Goal: Information Seeking & Learning: Learn about a topic

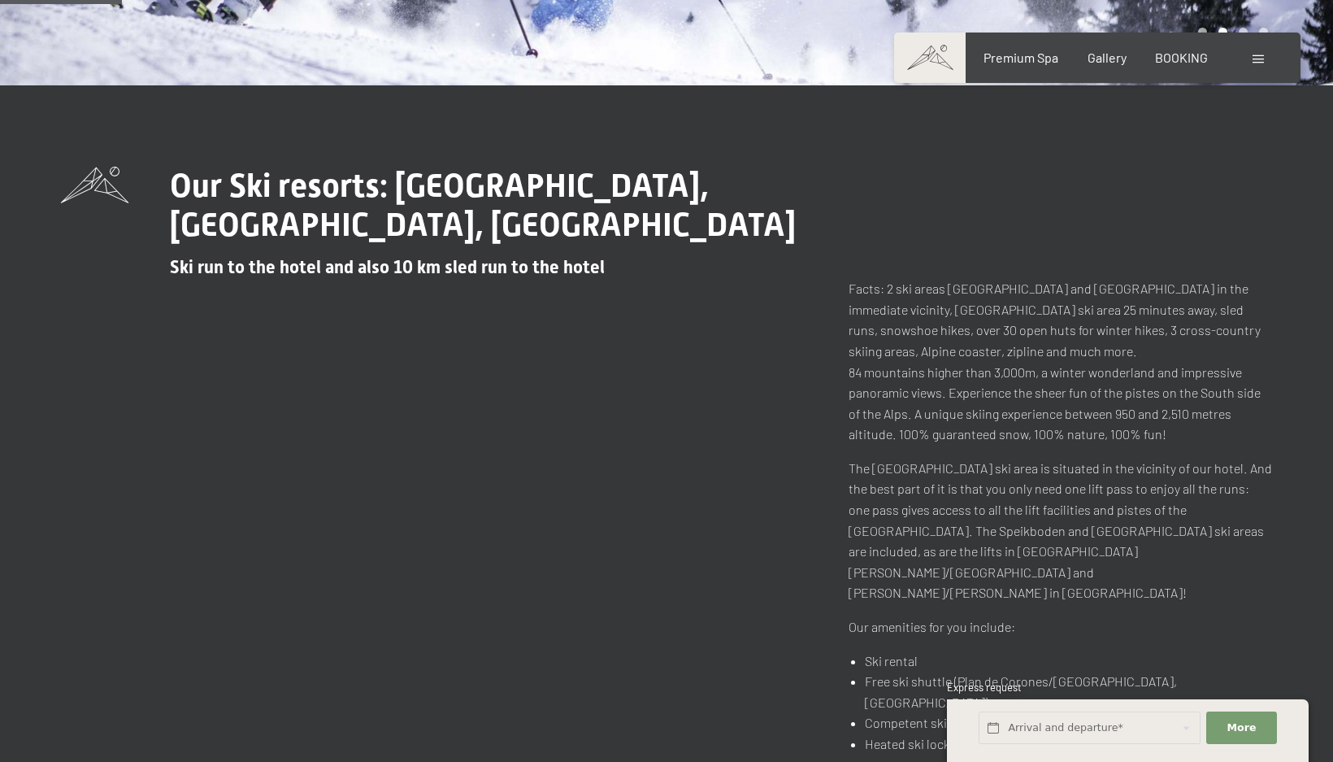
scroll to position [488, 0]
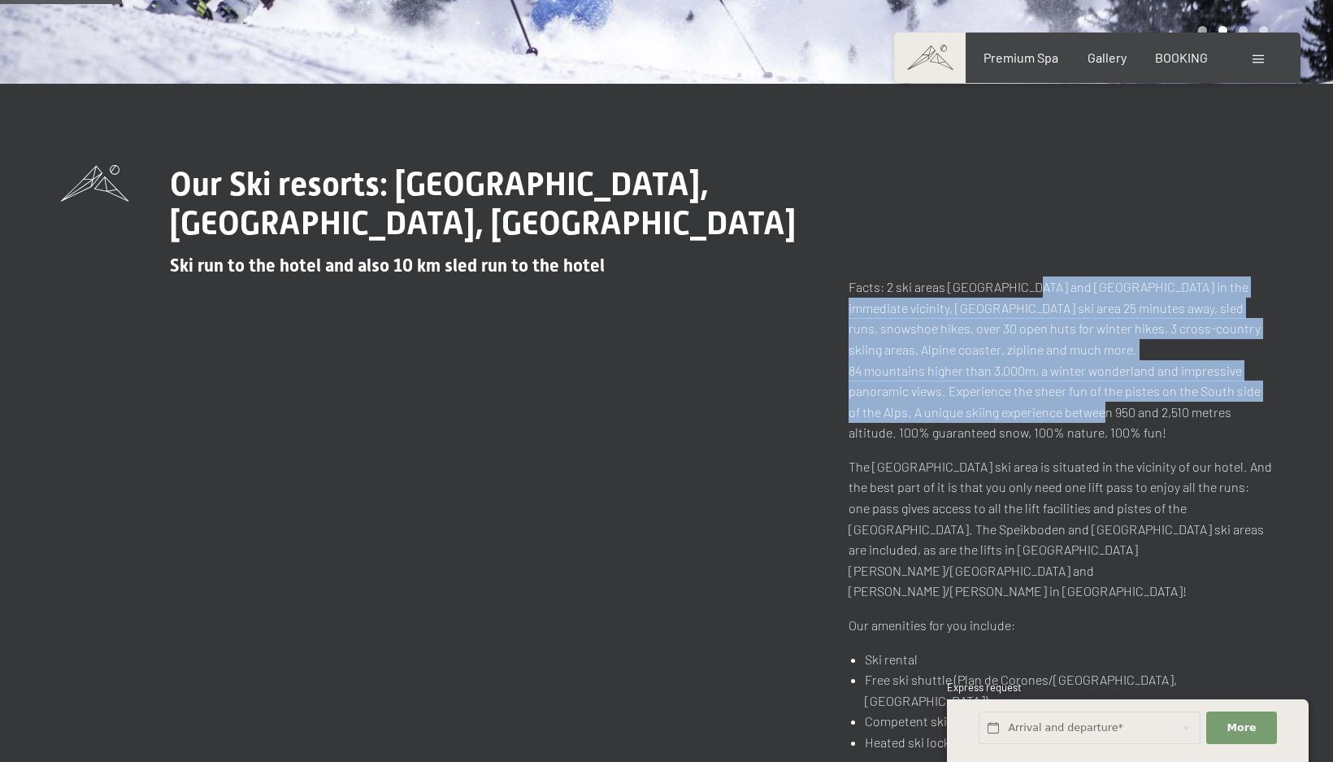
drag, startPoint x: 1044, startPoint y: 315, endPoint x: 1086, endPoint y: 421, distance: 114.6
click at [1086, 421] on p "Facts: 2 ski areas [GEOGRAPHIC_DATA] and [GEOGRAPHIC_DATA] in the immediate vic…" at bounding box center [1061, 359] width 424 height 167
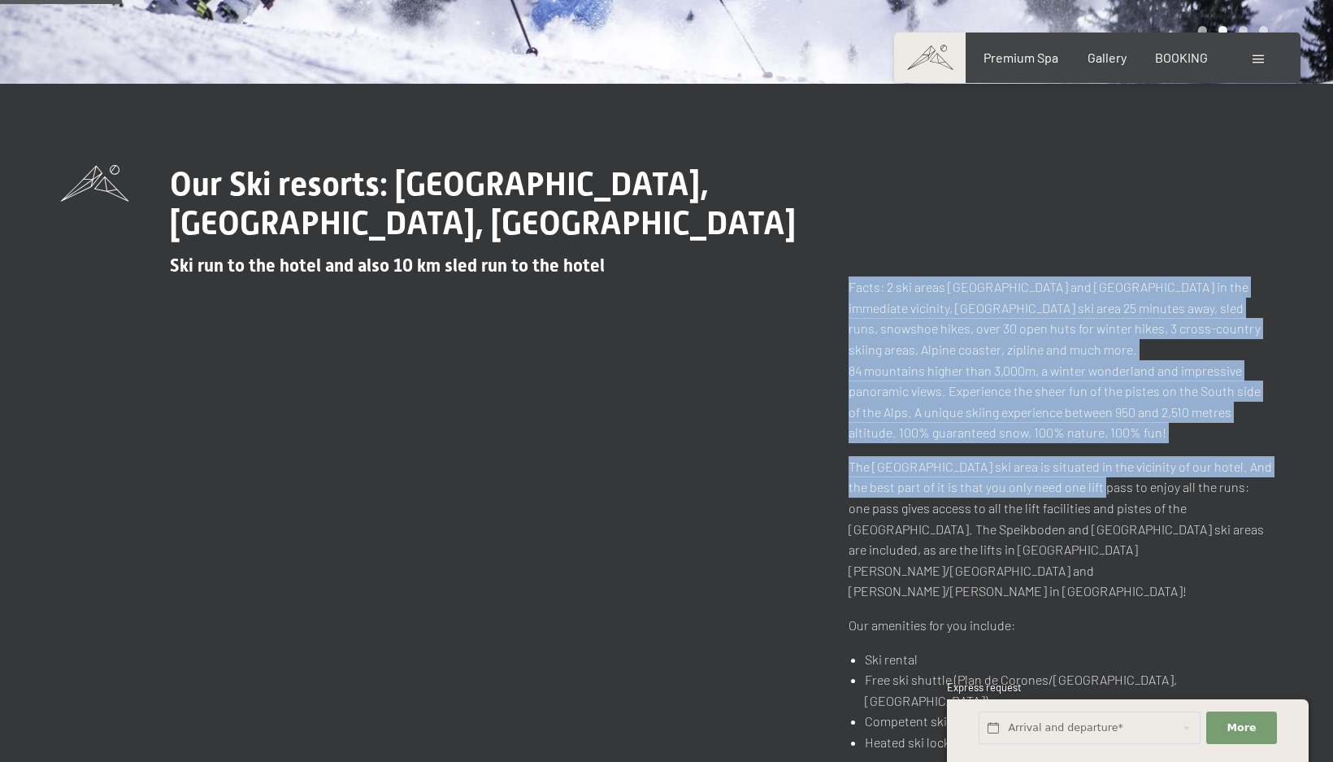
drag, startPoint x: 1052, startPoint y: 377, endPoint x: 1059, endPoint y: 345, distance: 33.3
click at [1059, 345] on div "Facts: 2 ski areas [GEOGRAPHIC_DATA] and [GEOGRAPHIC_DATA] in the immediate vic…" at bounding box center [1061, 513] width 424 height 475
click at [1059, 345] on p "Facts: 2 ski areas [GEOGRAPHIC_DATA] and [GEOGRAPHIC_DATA] in the immediate vic…" at bounding box center [1061, 359] width 424 height 167
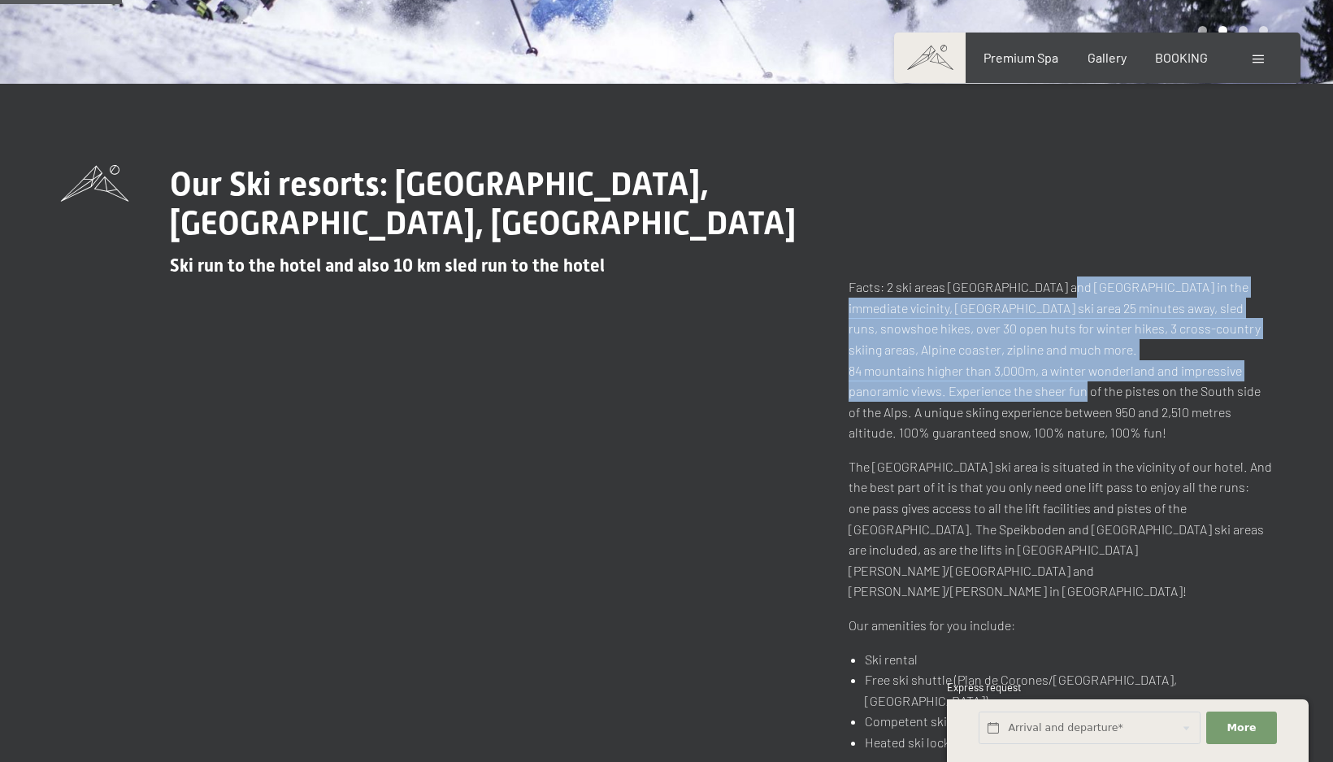
drag, startPoint x: 1059, startPoint y: 293, endPoint x: 1082, endPoint y: 394, distance: 103.3
click at [1082, 394] on p "Facts: 2 ski areas [GEOGRAPHIC_DATA] and [GEOGRAPHIC_DATA] in the immediate vic…" at bounding box center [1061, 359] width 424 height 167
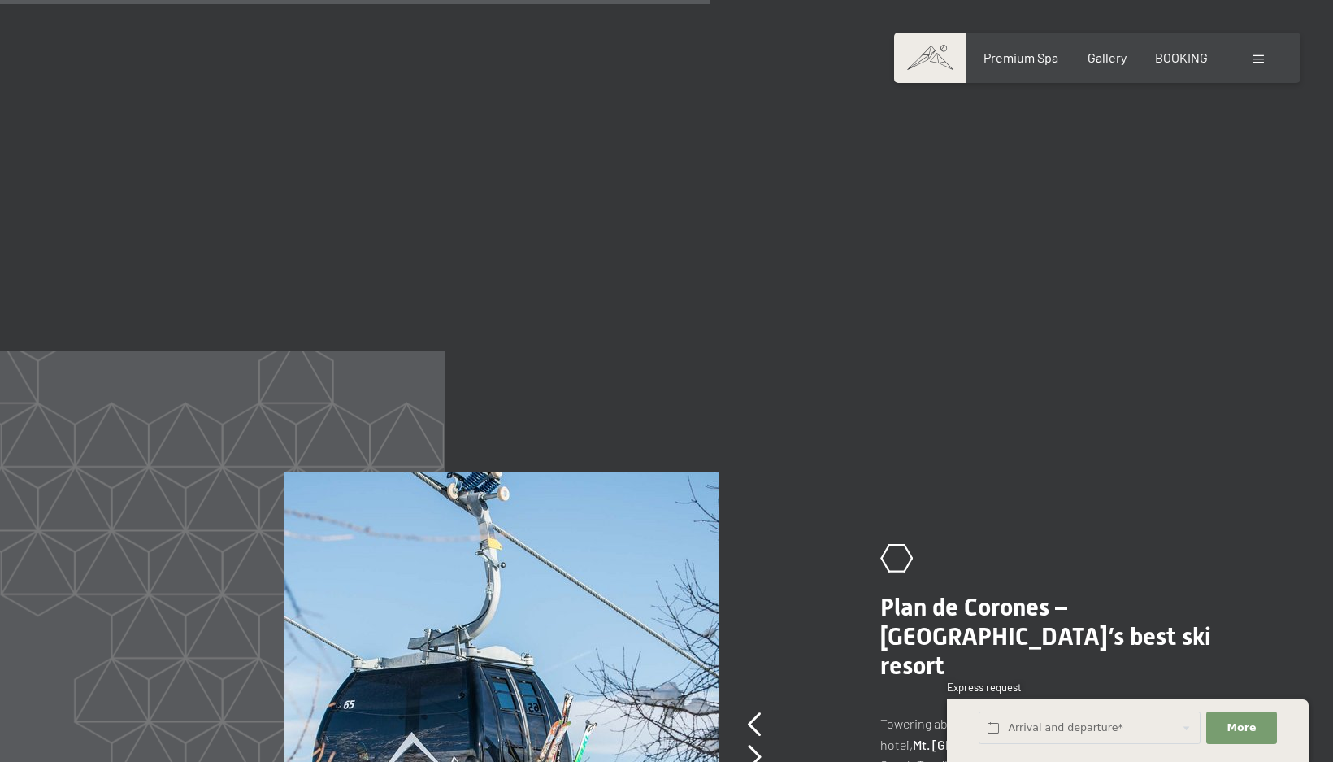
scroll to position [2520, 0]
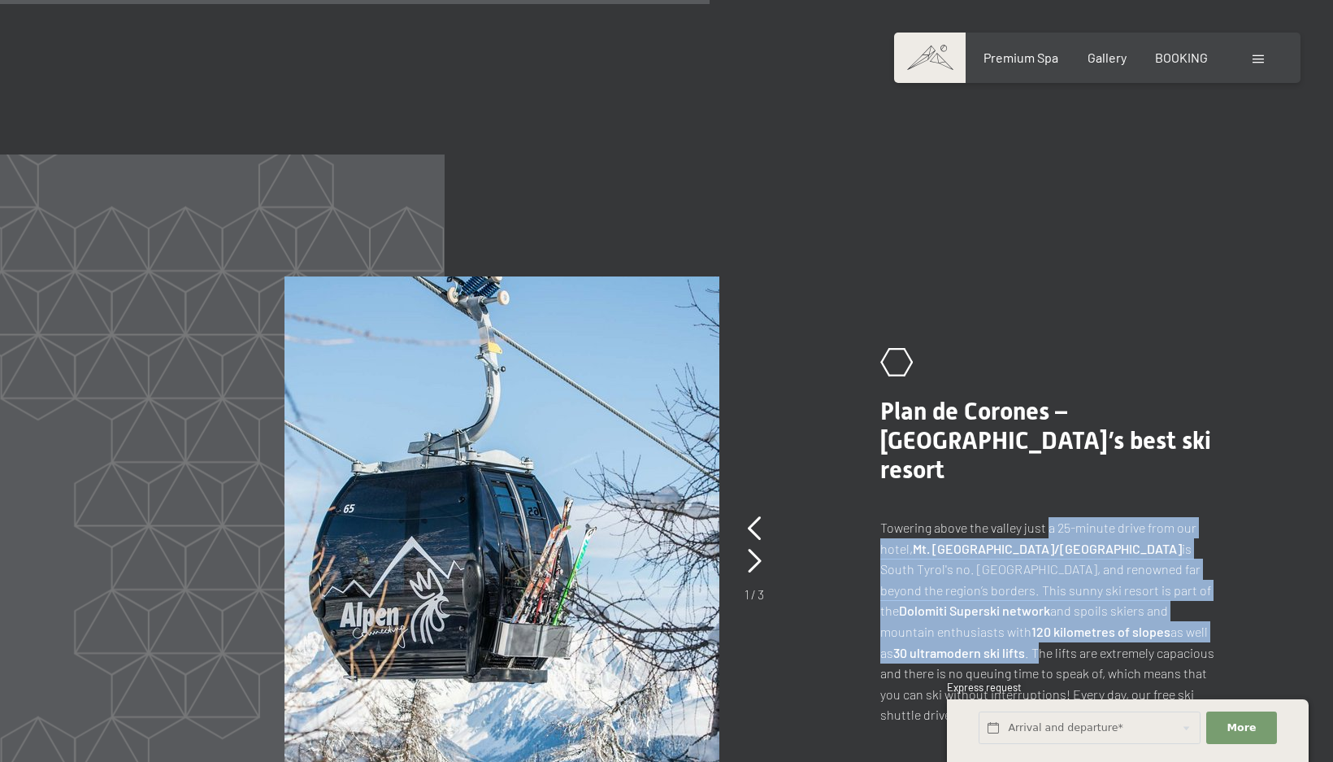
drag, startPoint x: 1046, startPoint y: 449, endPoint x: 1117, endPoint y: 563, distance: 134.7
click at [1117, 563] on p "Towering above the valley just a 25-minute drive from our hotel, Mt. [GEOGRAPHI…" at bounding box center [1050, 621] width 341 height 208
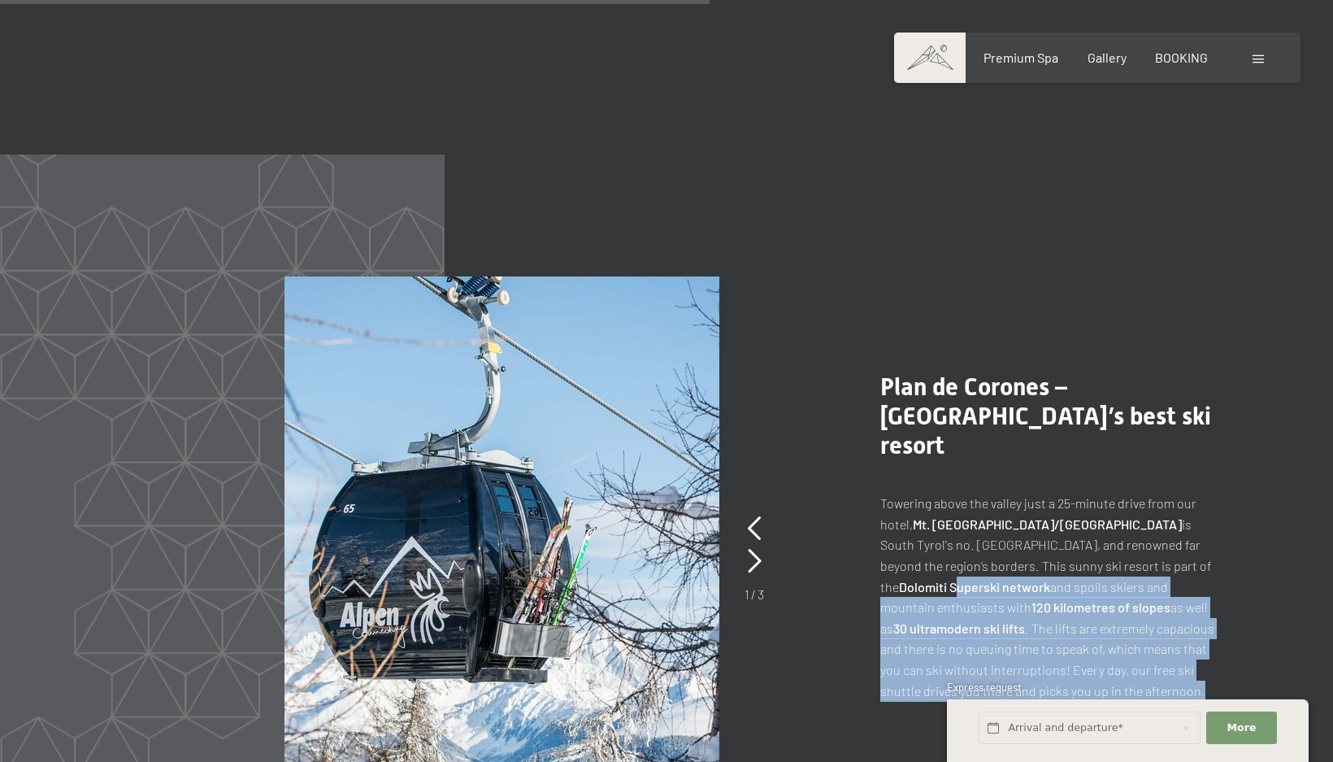
drag, startPoint x: 1118, startPoint y: 597, endPoint x: 1112, endPoint y: 461, distance: 135.8
click at [1111, 493] on p "Towering above the valley just a 25-minute drive from our hotel, Mt. [GEOGRAPHI…" at bounding box center [1050, 597] width 341 height 208
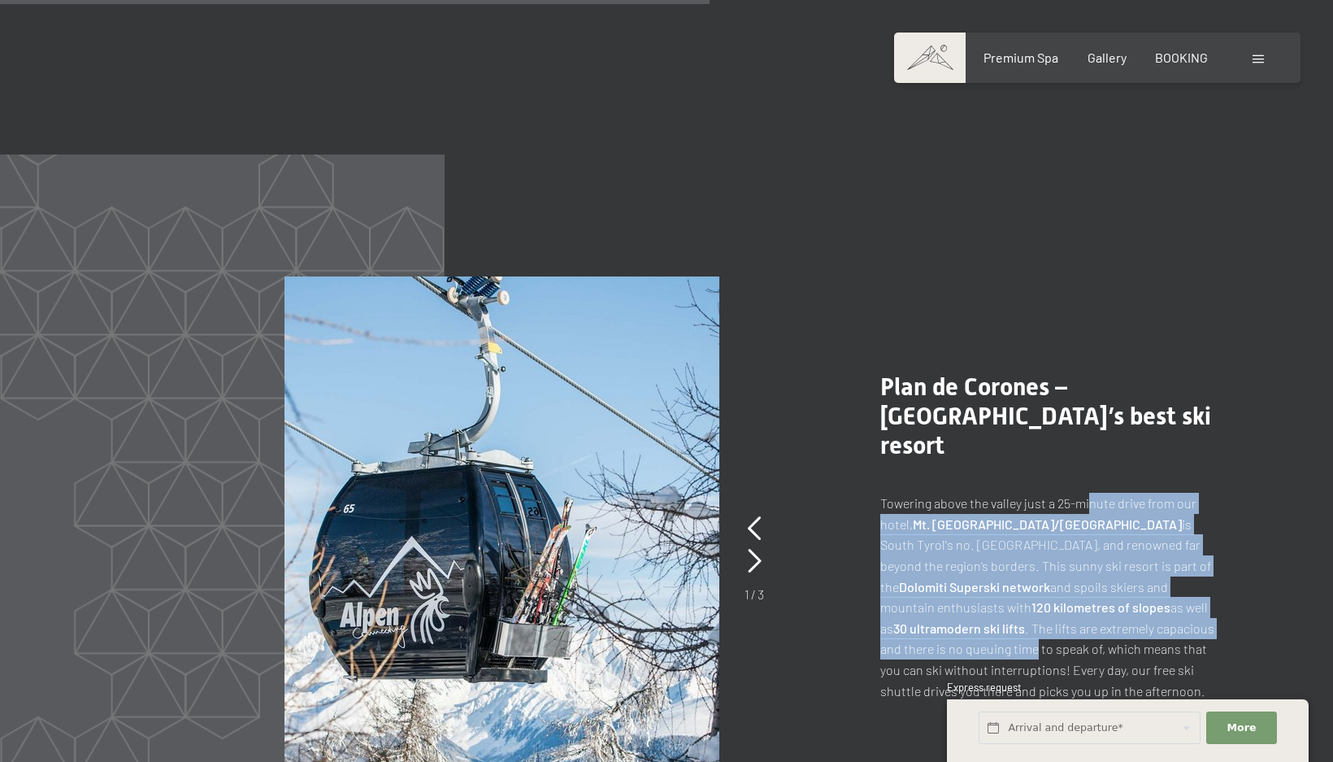
drag, startPoint x: 1096, startPoint y: 423, endPoint x: 1152, endPoint y: 555, distance: 144.2
click at [1152, 555] on div ".st0{fill:none;stroke:#FFFFFF;stroke-width:2;stroke-linecap:round;stroke-miterl…" at bounding box center [1031, 536] width 382 height 328
click at [1152, 555] on p "Towering above the valley just a 25-minute drive from our hotel, Mt. [GEOGRAPHI…" at bounding box center [1050, 597] width 341 height 208
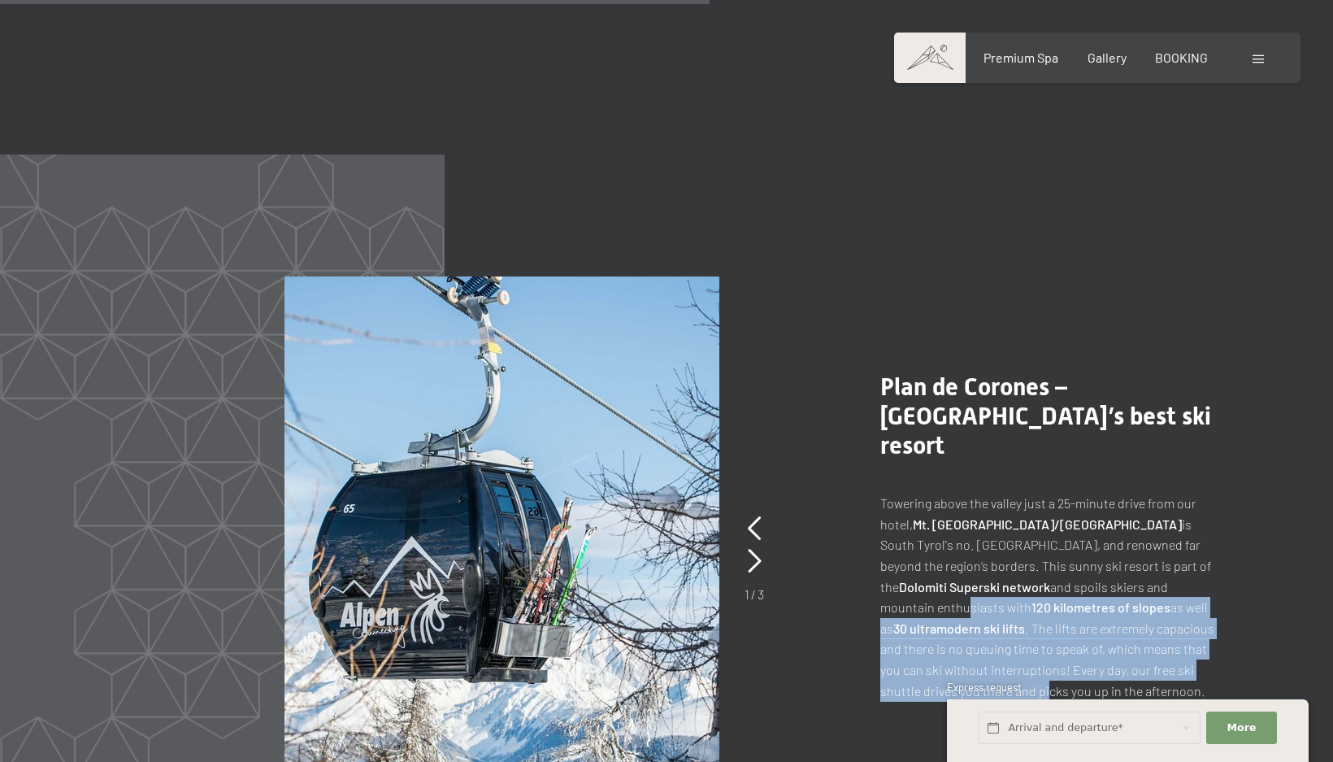
drag, startPoint x: 1137, startPoint y: 585, endPoint x: 1058, endPoint y: 502, distance: 114.4
click at [1058, 502] on p "Towering above the valley just a 25-minute drive from our hotel, Mt. [GEOGRAPHI…" at bounding box center [1050, 597] width 341 height 208
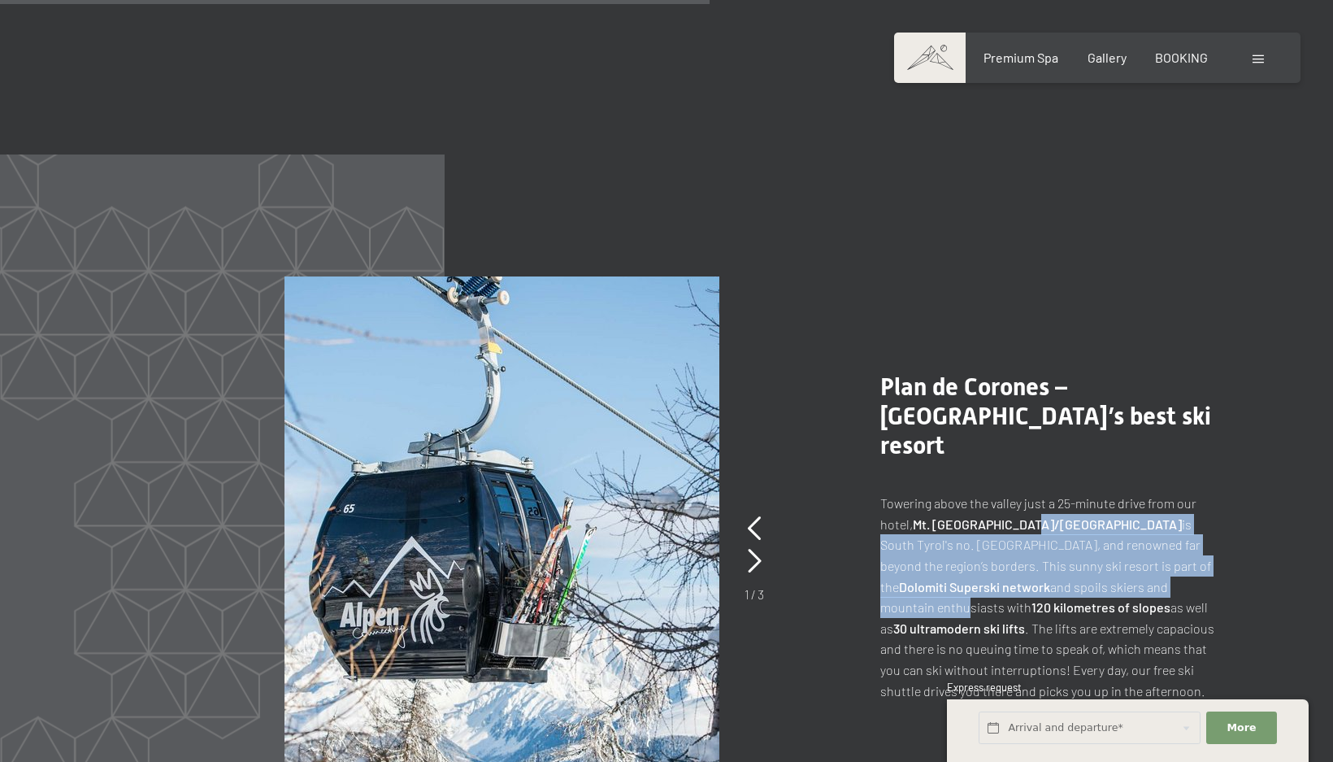
drag, startPoint x: 1031, startPoint y: 461, endPoint x: 1069, endPoint y: 529, distance: 78.2
click at [1068, 527] on p "Towering above the valley just a 25-minute drive from our hotel, Mt. [GEOGRAPHI…" at bounding box center [1050, 597] width 341 height 208
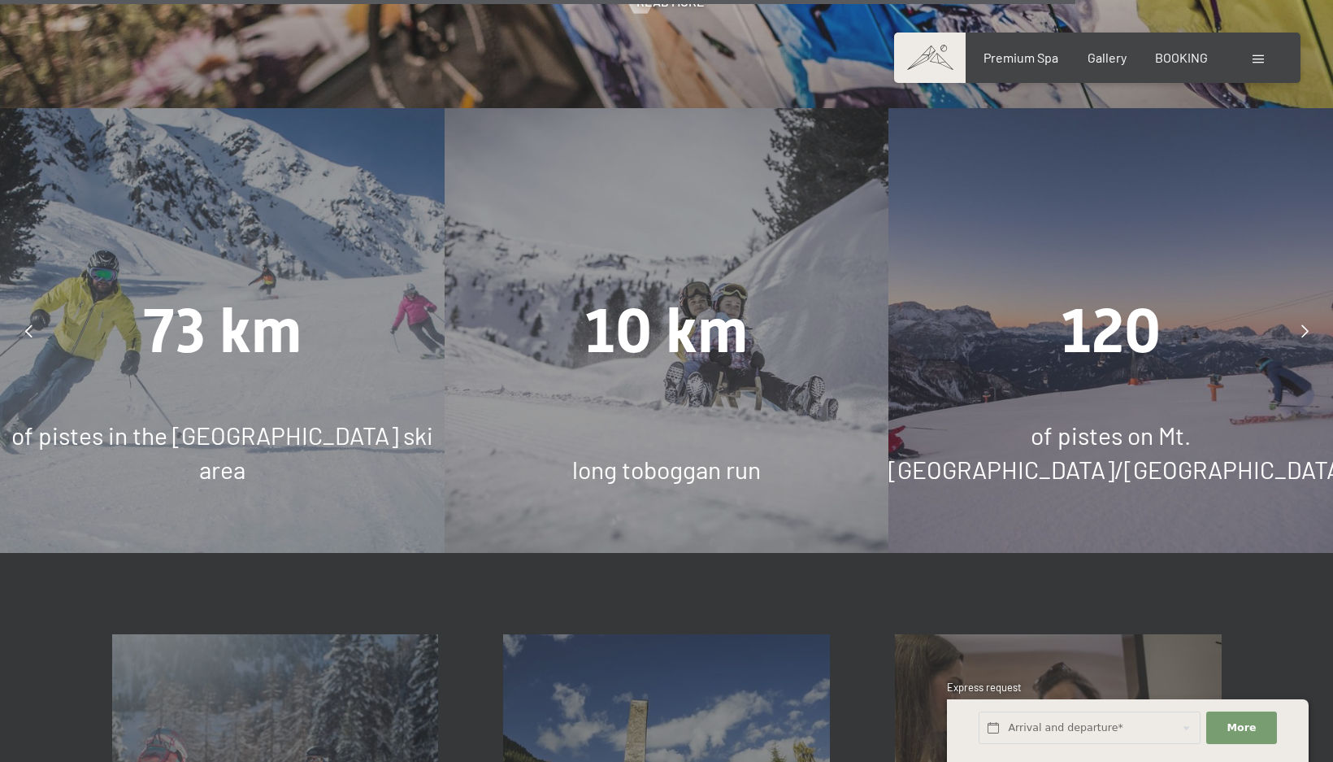
scroll to position [3901, 0]
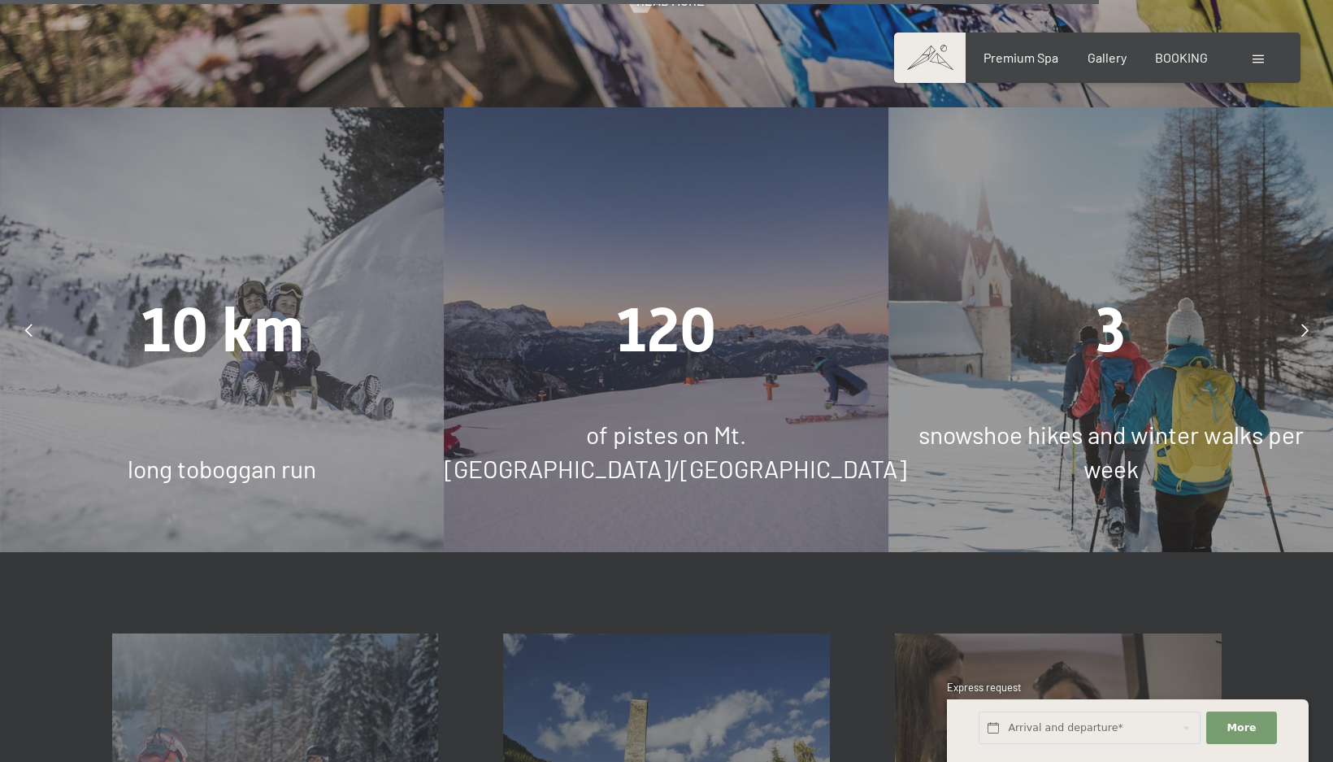
click at [19, 310] on div at bounding box center [28, 330] width 41 height 41
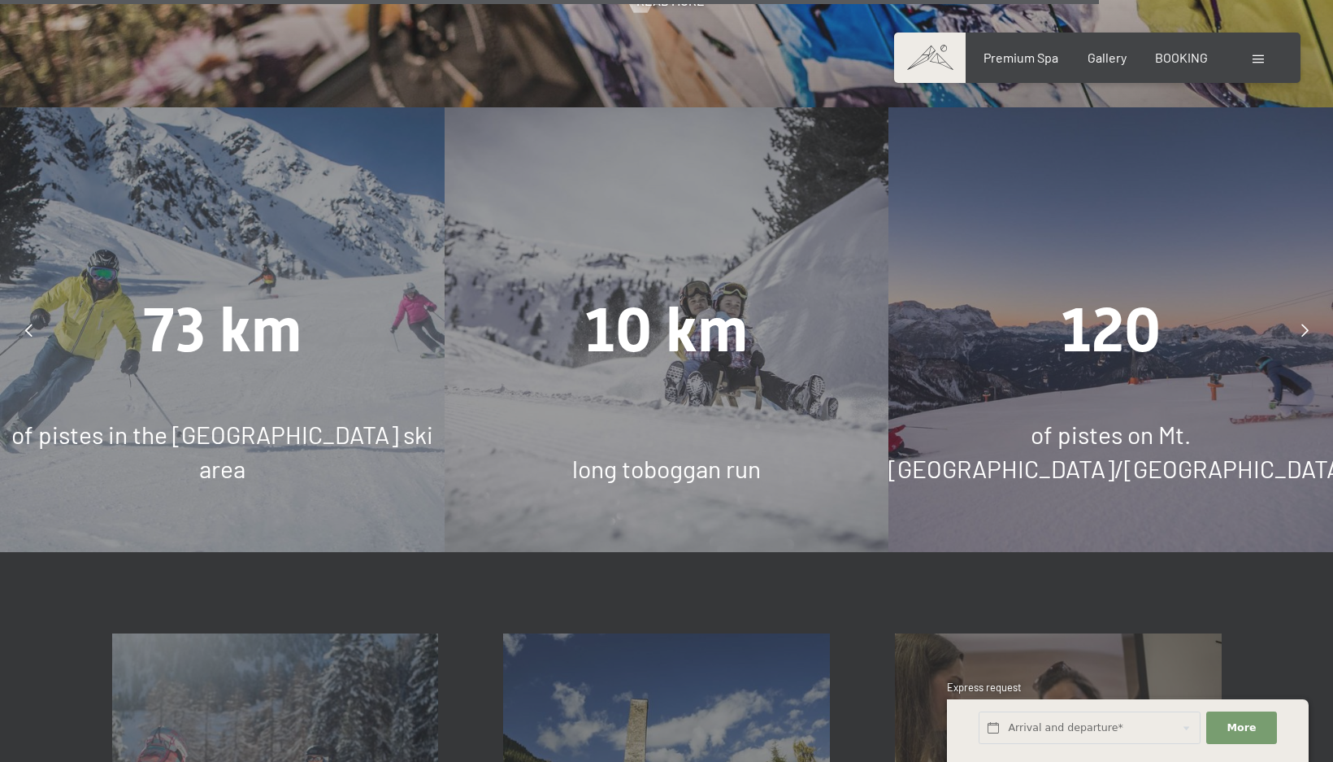
click at [1302, 323] on icon at bounding box center [1304, 329] width 7 height 13
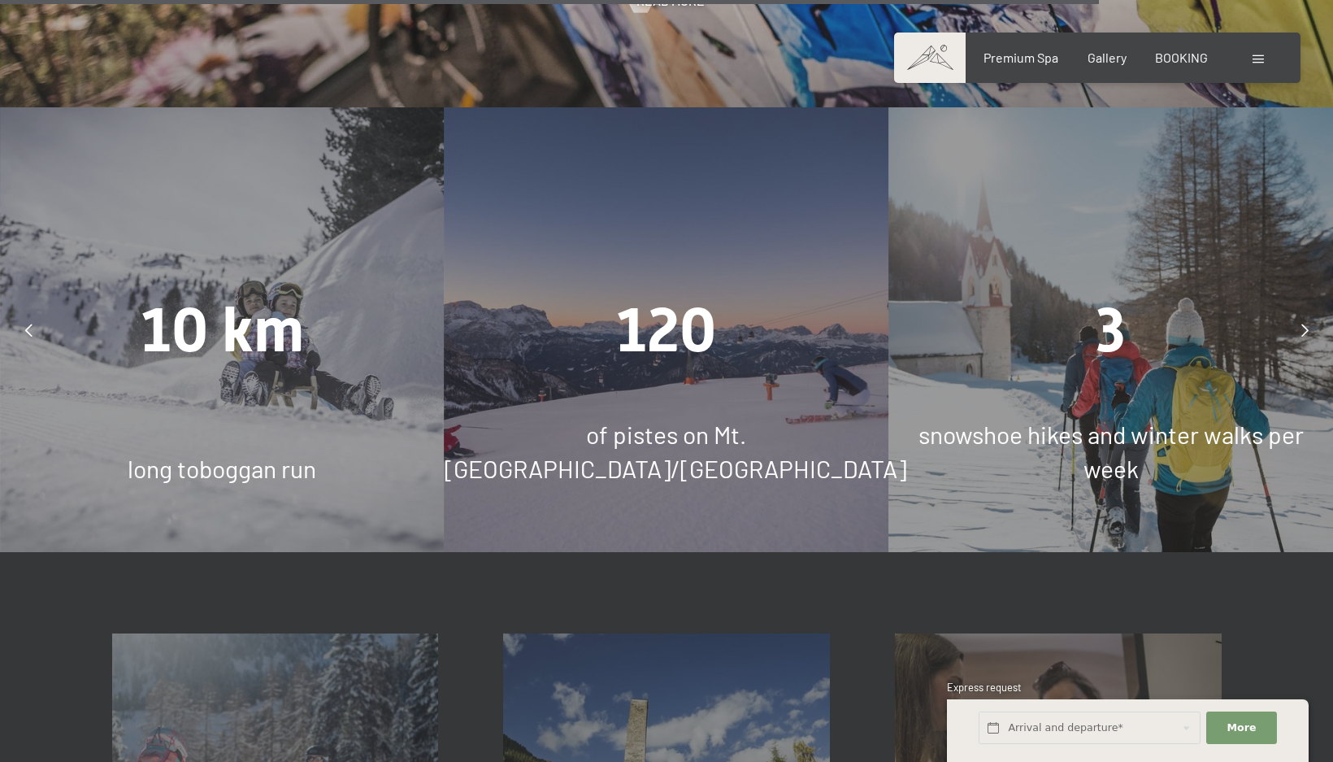
click at [1302, 323] on icon at bounding box center [1304, 329] width 7 height 13
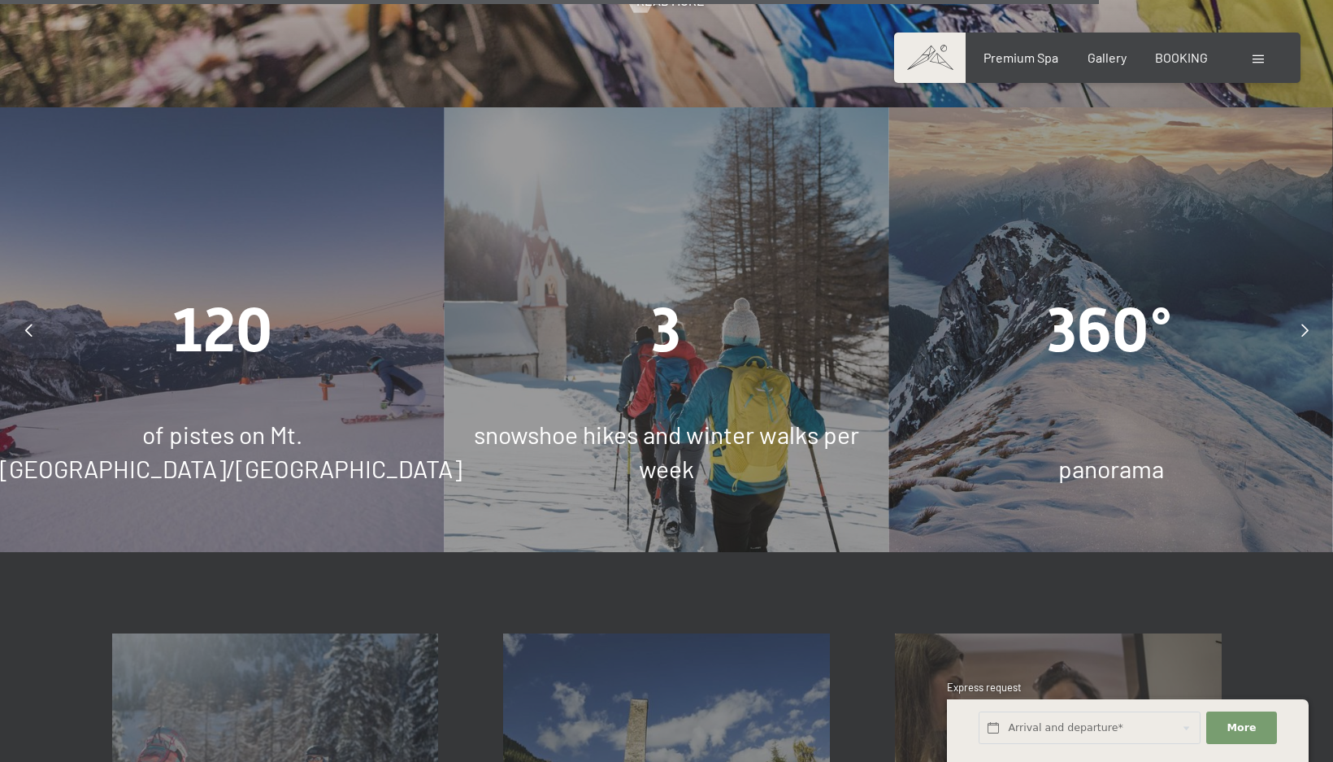
click at [1302, 323] on icon at bounding box center [1304, 329] width 7 height 13
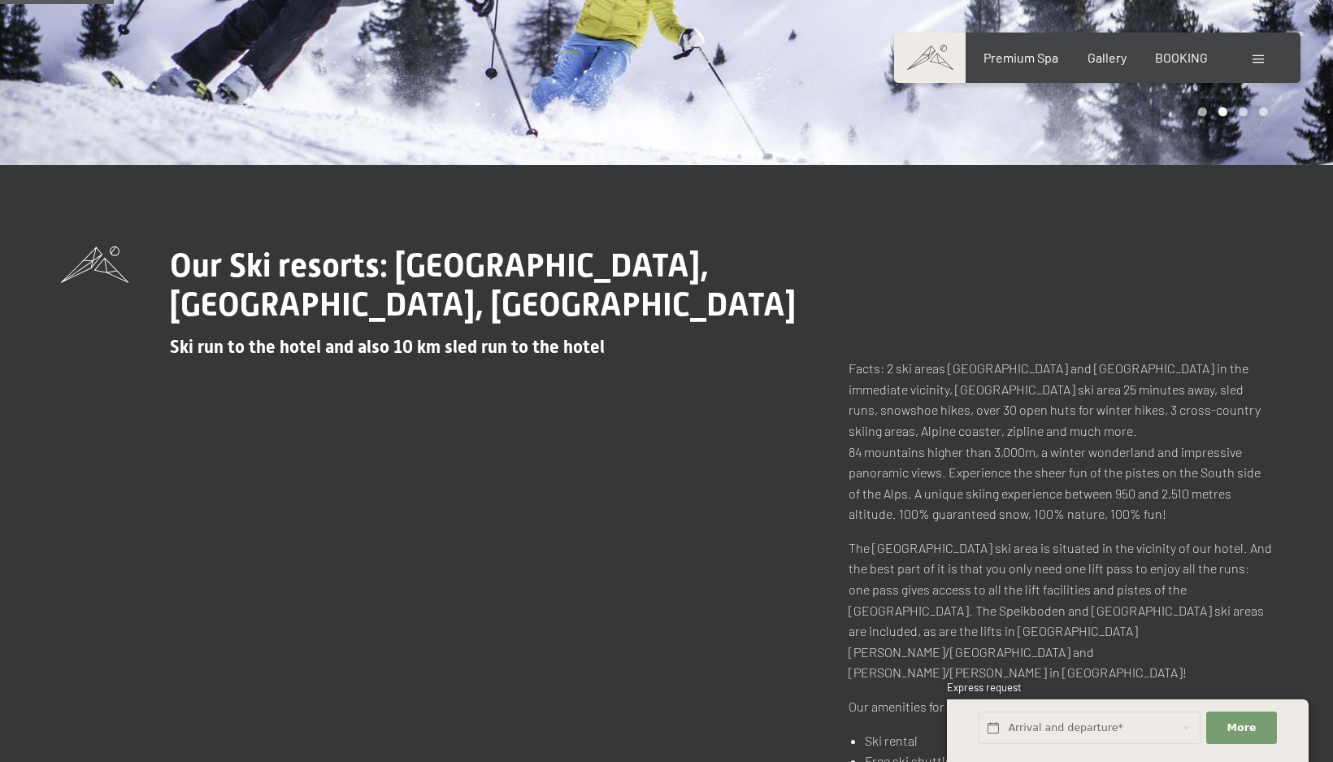
scroll to position [488, 0]
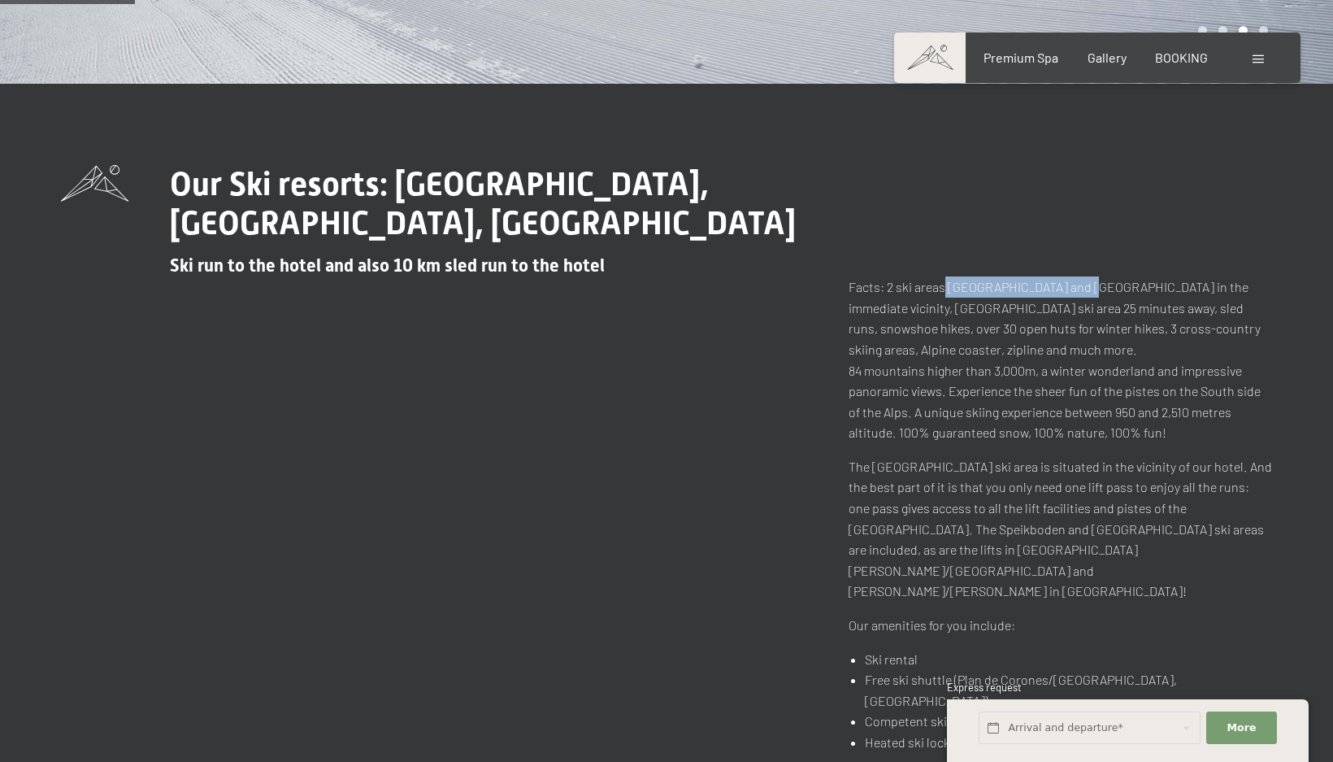
drag, startPoint x: 945, startPoint y: 286, endPoint x: 1084, endPoint y: 287, distance: 139.0
click at [1084, 287] on p "Facts: 2 ski areas [GEOGRAPHIC_DATA] and [GEOGRAPHIC_DATA] in the immediate vic…" at bounding box center [1061, 359] width 424 height 167
drag, startPoint x: 1092, startPoint y: 287, endPoint x: 949, endPoint y: 289, distance: 143.1
click at [949, 289] on p "Facts: 2 ski areas [GEOGRAPHIC_DATA] and [GEOGRAPHIC_DATA] in the immediate vic…" at bounding box center [1061, 359] width 424 height 167
copy p "Klausberg and Speikboden"
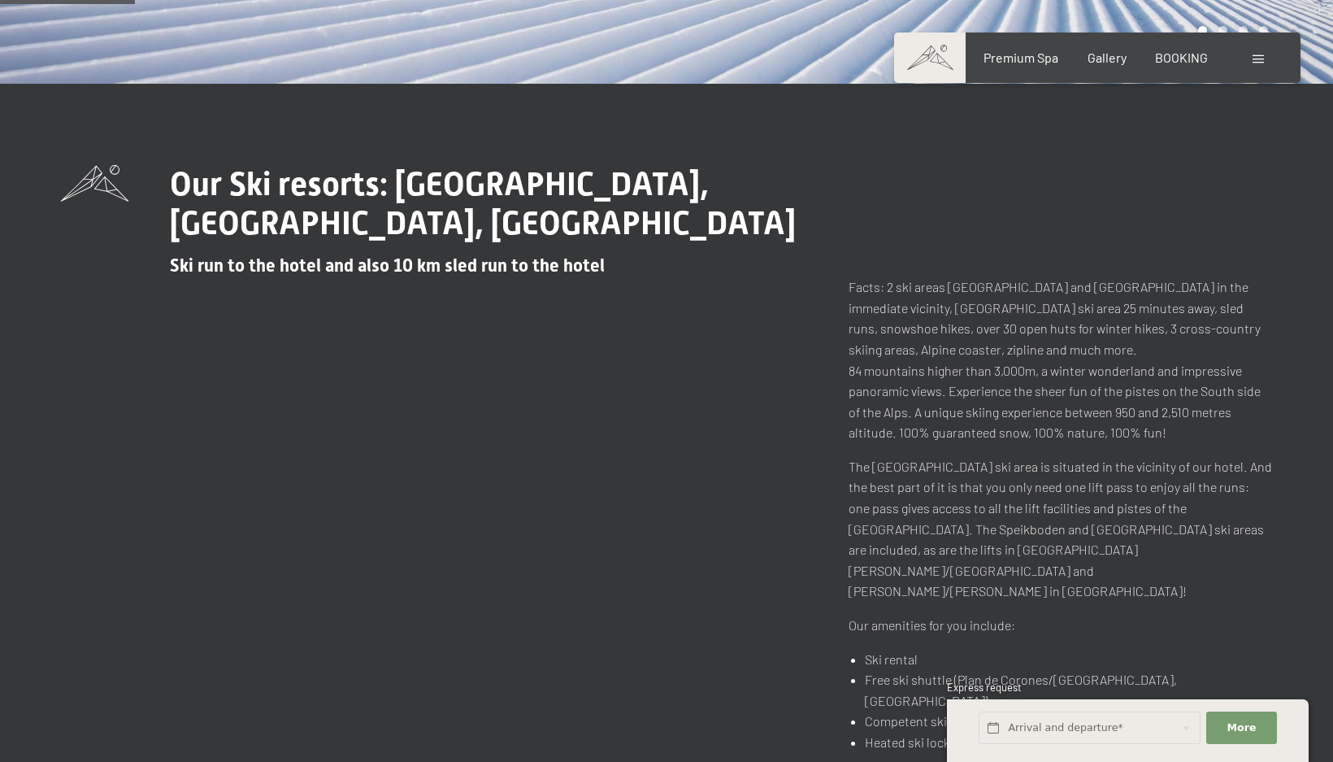
click at [1013, 356] on p "Facts: 2 ski areas [GEOGRAPHIC_DATA] and [GEOGRAPHIC_DATA] in the immediate vic…" at bounding box center [1061, 359] width 424 height 167
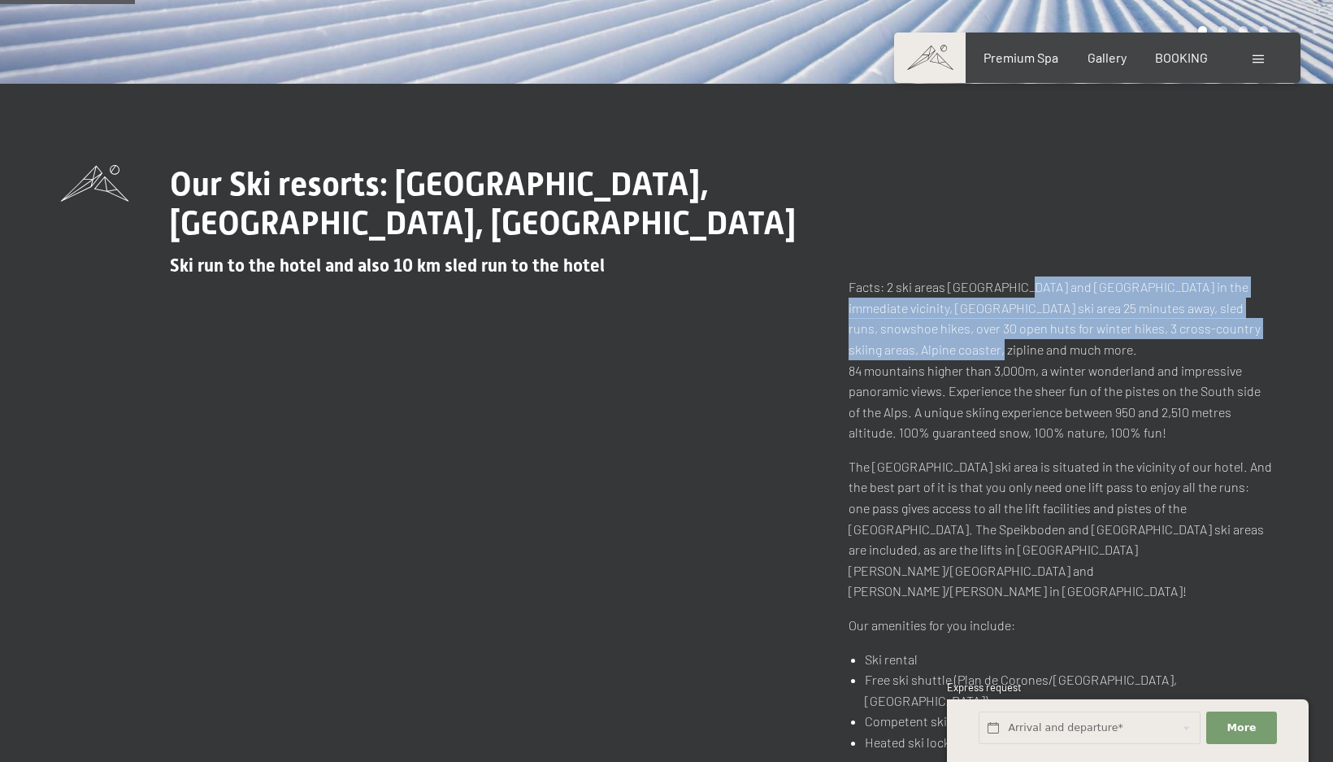
drag, startPoint x: 1019, startPoint y: 279, endPoint x: 1057, endPoint y: 376, distance: 104.4
click at [1057, 371] on p "Facts: 2 ski areas [GEOGRAPHIC_DATA] and [GEOGRAPHIC_DATA] in the immediate vic…" at bounding box center [1061, 359] width 424 height 167
click at [1055, 376] on p "Facts: 2 ski areas [GEOGRAPHIC_DATA] and [GEOGRAPHIC_DATA] in the immediate vic…" at bounding box center [1061, 359] width 424 height 167
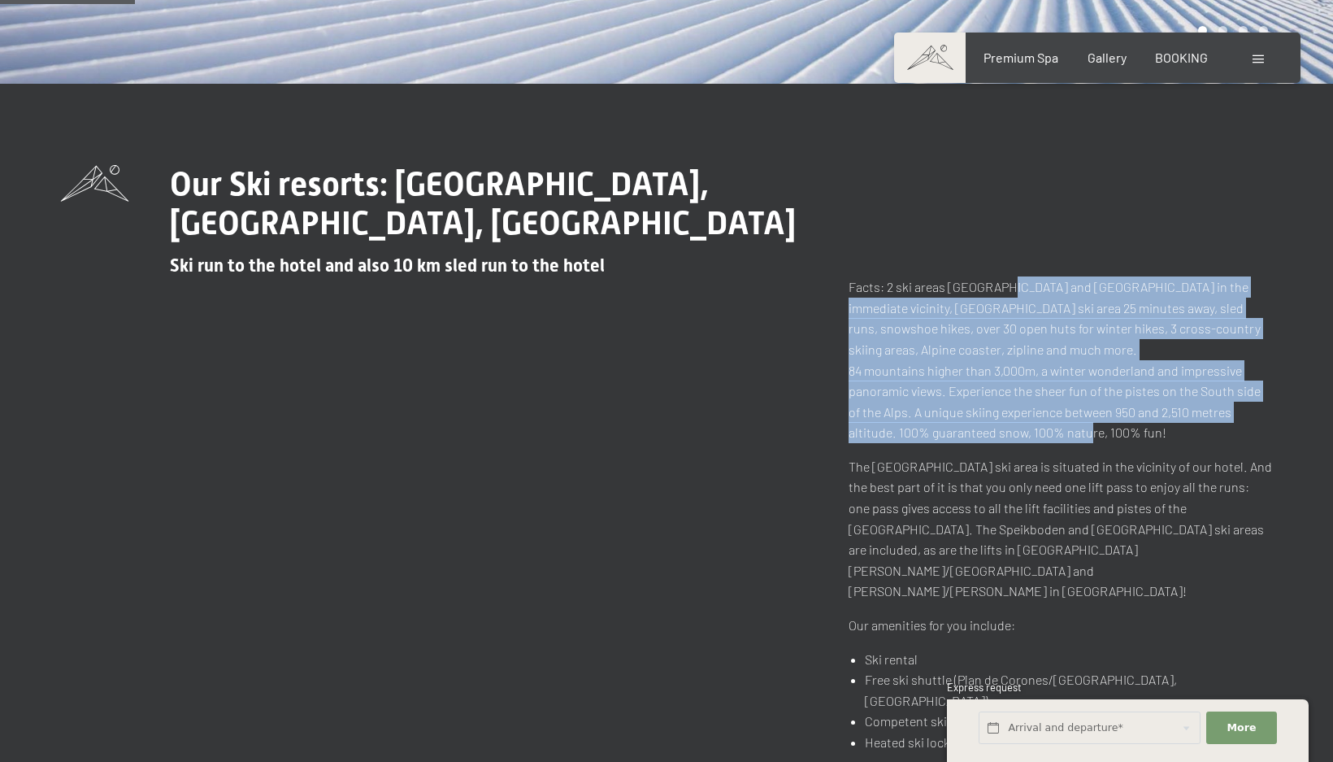
drag, startPoint x: 1026, startPoint y: 397, endPoint x: 993, endPoint y: 271, distance: 130.3
click at [994, 272] on div "Our Ski resorts: [GEOGRAPHIC_DATA], [GEOGRAPHIC_DATA], [GEOGRAPHIC_DATA] Ski ru…" at bounding box center [666, 459] width 1211 height 588
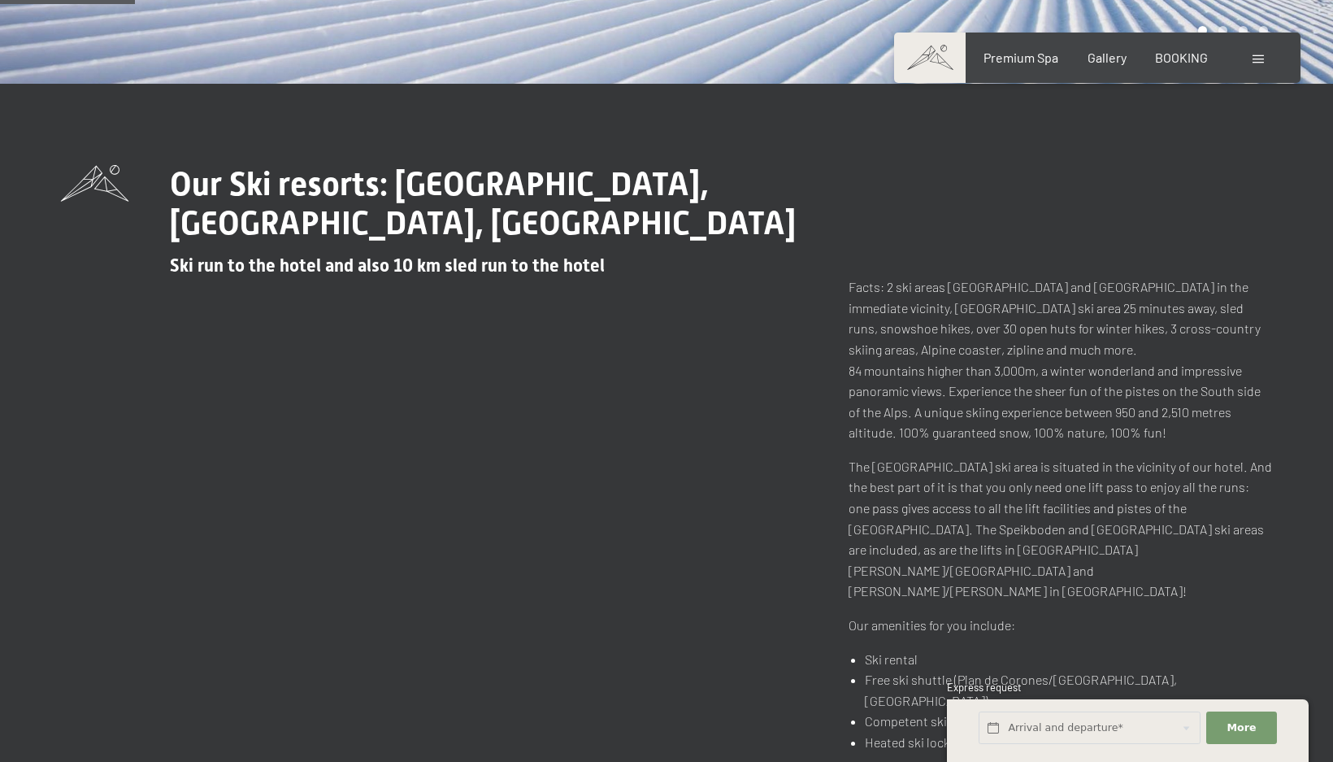
click at [993, 271] on div "Our Ski resorts: [GEOGRAPHIC_DATA], [GEOGRAPHIC_DATA], [GEOGRAPHIC_DATA] Ski ru…" at bounding box center [666, 459] width 1211 height 588
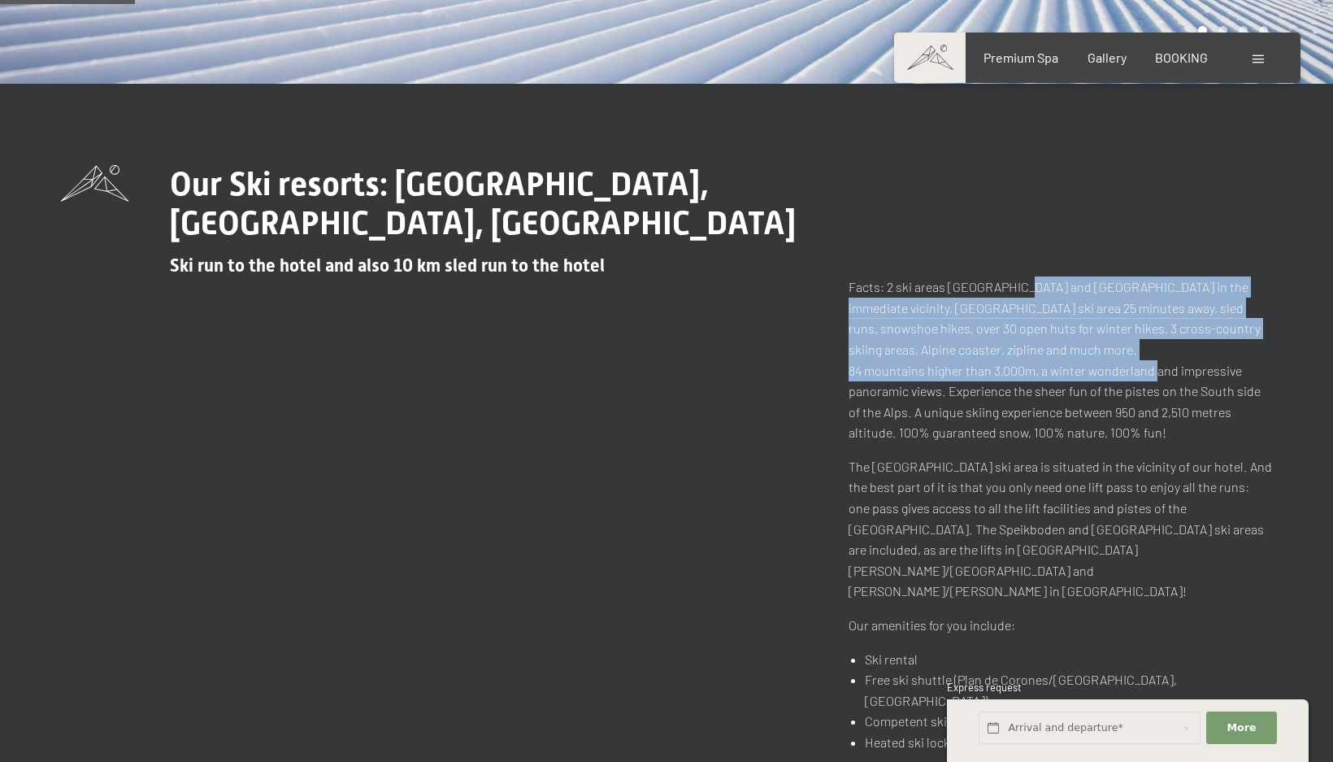
drag, startPoint x: 1080, startPoint y: 318, endPoint x: 1168, endPoint y: 371, distance: 102.4
click at [1168, 371] on div "Our Ski resorts: [GEOGRAPHIC_DATA], [GEOGRAPHIC_DATA], [GEOGRAPHIC_DATA] Ski ru…" at bounding box center [666, 459] width 1211 height 588
drag, startPoint x: 1168, startPoint y: 371, endPoint x: 1142, endPoint y: 392, distance: 33.5
click at [1165, 373] on p "Facts: 2 ski areas [GEOGRAPHIC_DATA] and [GEOGRAPHIC_DATA] in the immediate vic…" at bounding box center [1061, 359] width 424 height 167
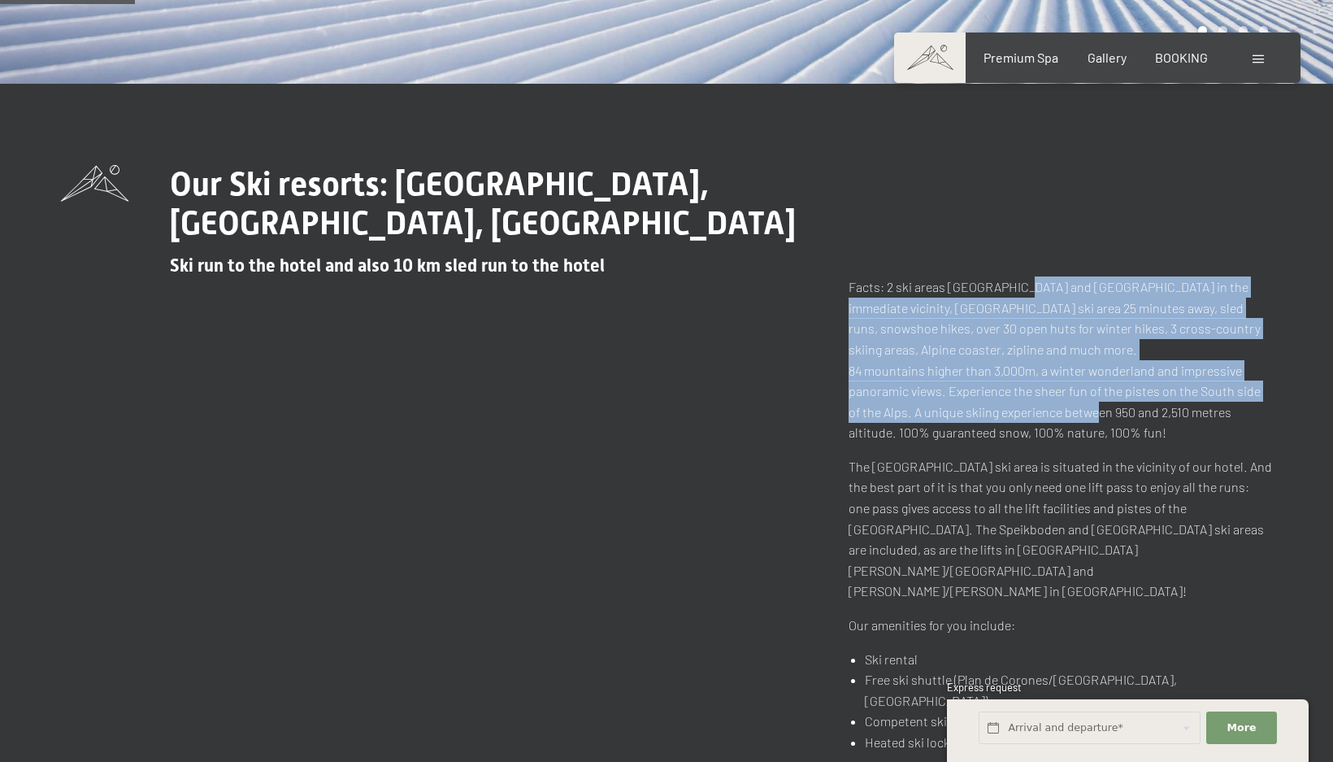
drag, startPoint x: 1051, startPoint y: 380, endPoint x: 1018, endPoint y: 277, distance: 107.7
click at [1018, 280] on p "Facts: 2 ski areas [GEOGRAPHIC_DATA] and [GEOGRAPHIC_DATA] in the immediate vic…" at bounding box center [1061, 359] width 424 height 167
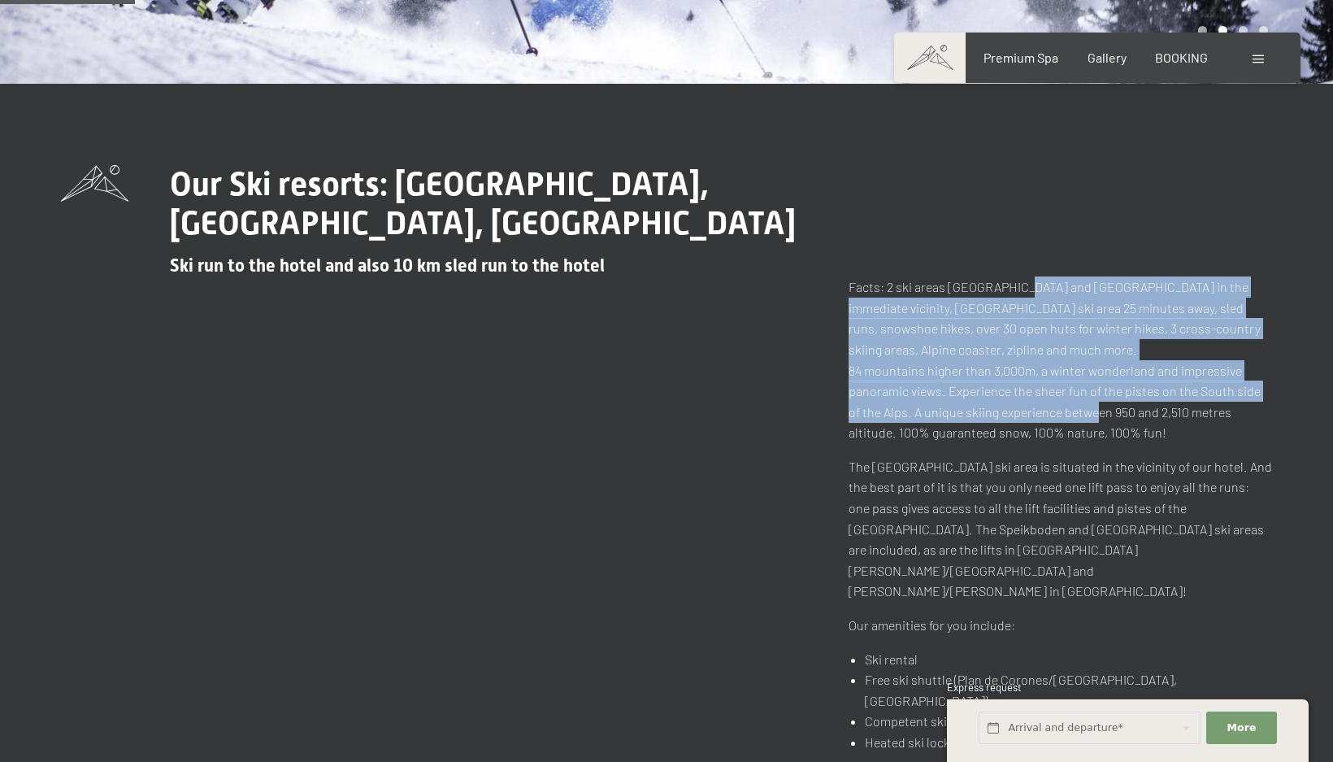
click at [1018, 272] on div "Our Ski resorts: [GEOGRAPHIC_DATA], [GEOGRAPHIC_DATA], [GEOGRAPHIC_DATA] Ski ru…" at bounding box center [666, 459] width 1211 height 588
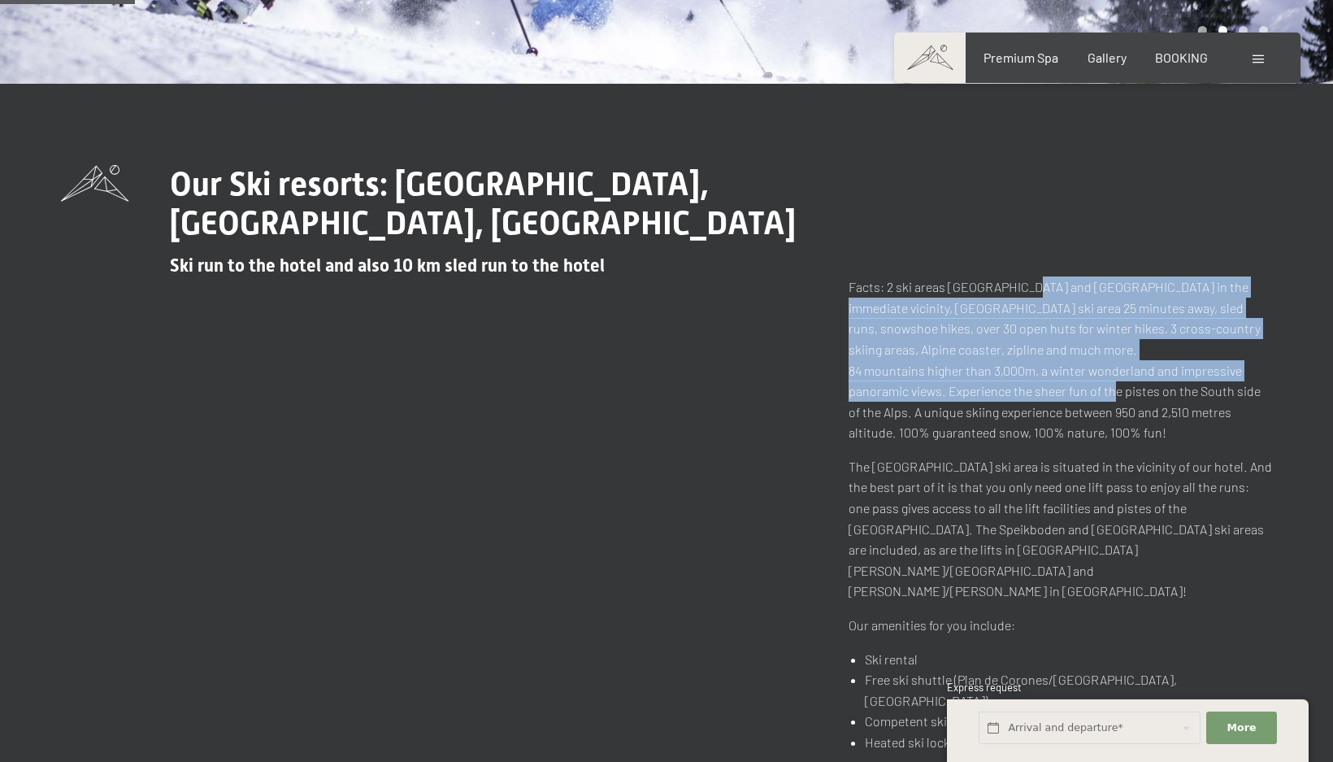
drag, startPoint x: 1052, startPoint y: 330, endPoint x: 1115, endPoint y: 397, distance: 92.6
click at [1115, 397] on p "Facts: 2 ski areas [GEOGRAPHIC_DATA] and [GEOGRAPHIC_DATA] in the immediate vic…" at bounding box center [1061, 359] width 424 height 167
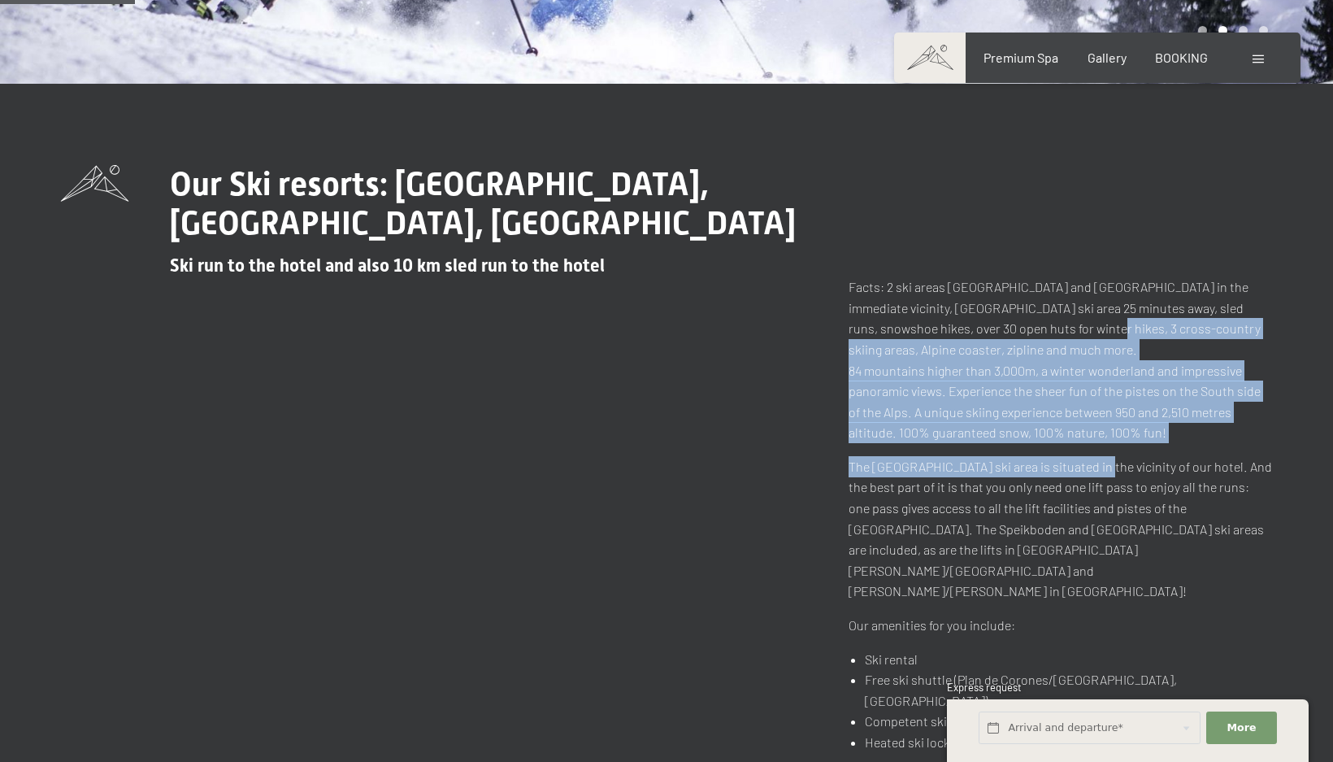
drag, startPoint x: 1067, startPoint y: 393, endPoint x: 1031, endPoint y: 277, distance: 120.8
click at [1041, 288] on div "Facts: 2 ski areas [GEOGRAPHIC_DATA] and [GEOGRAPHIC_DATA] in the immediate vic…" at bounding box center [1061, 513] width 424 height 475
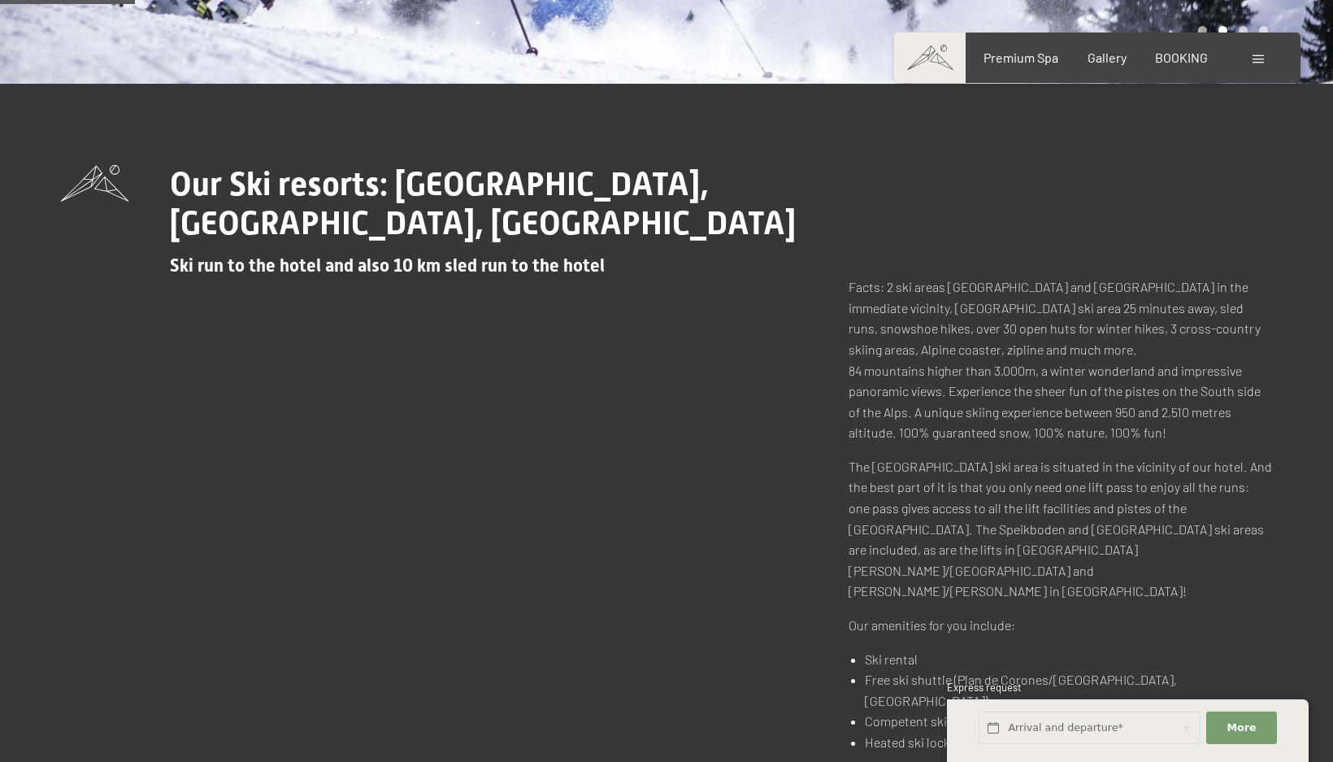
click at [1031, 277] on p "Facts: 2 ski areas [GEOGRAPHIC_DATA] and [GEOGRAPHIC_DATA] in the immediate vic…" at bounding box center [1061, 359] width 424 height 167
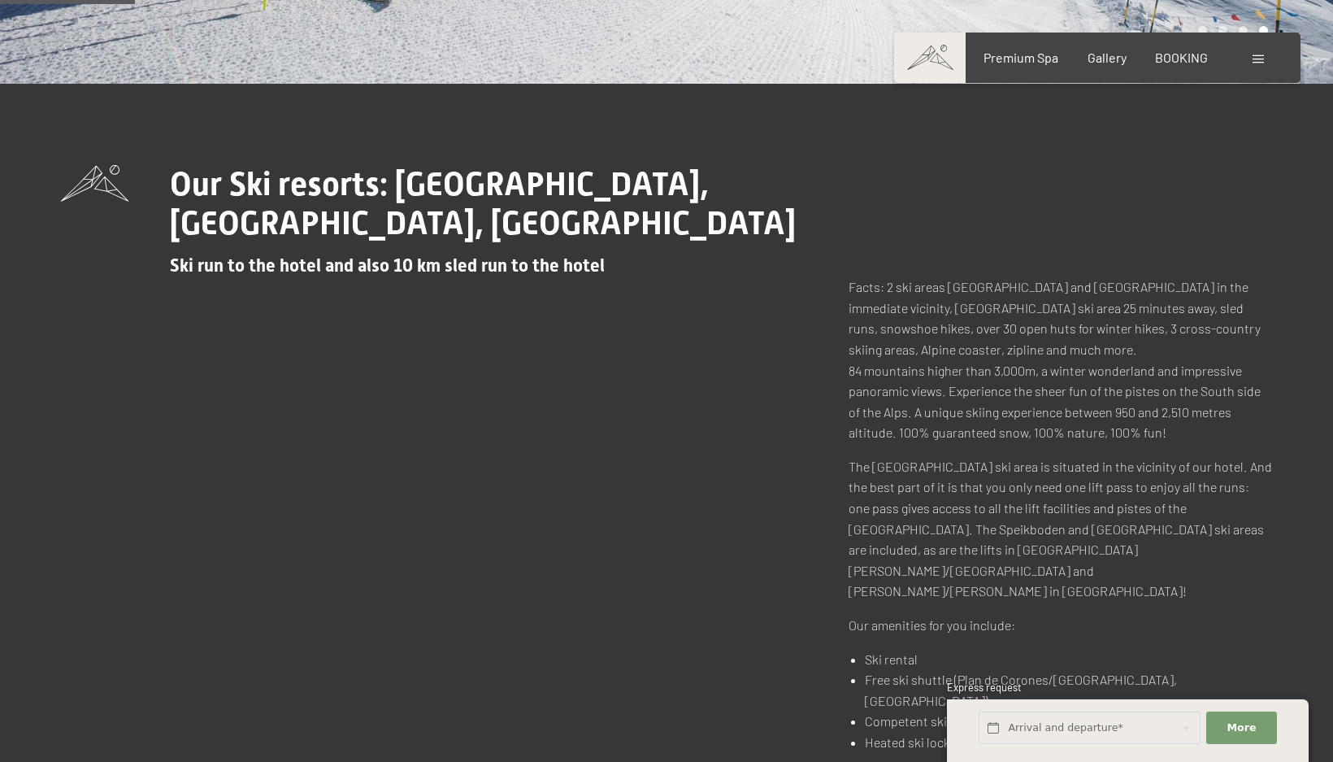
click at [646, 423] on span "Consent to marketing activities*" at bounding box center [602, 428] width 184 height 16
click at [502, 423] on input "Consent to marketing activities*" at bounding box center [494, 428] width 16 height 16
checkbox input "false"
